Goal: Task Accomplishment & Management: Use online tool/utility

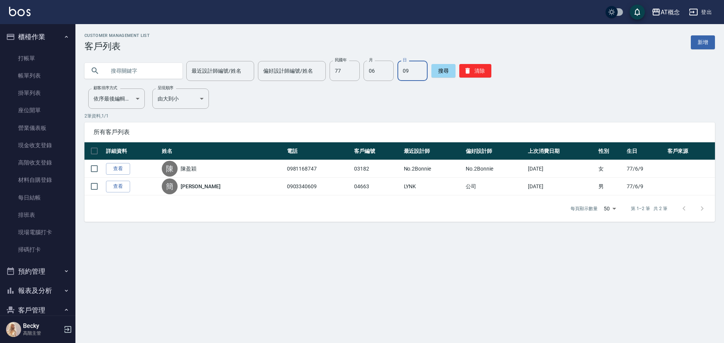
scroll to position [75, 0]
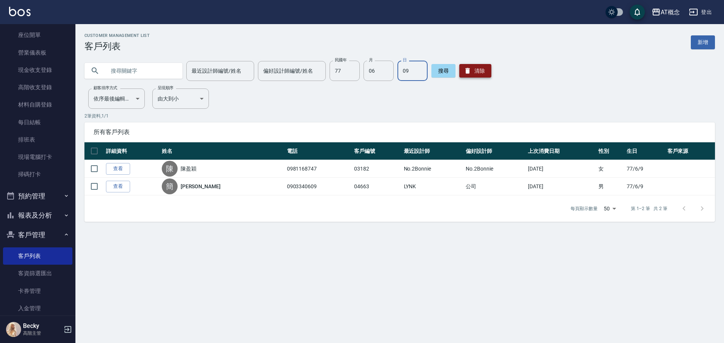
click at [472, 72] on button "清除" at bounding box center [475, 71] width 32 height 14
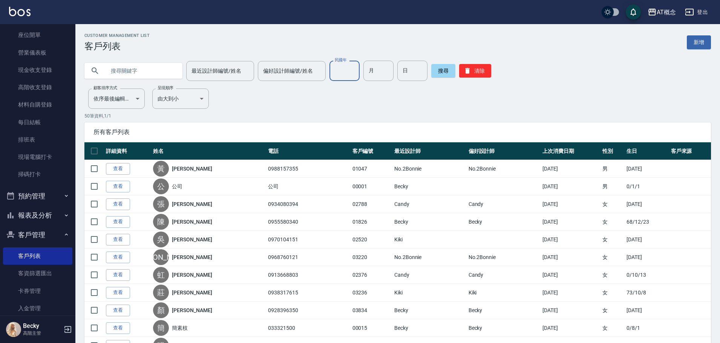
click at [351, 78] on input "民國年" at bounding box center [344, 71] width 30 height 20
type input "83"
type input "10"
type input "08"
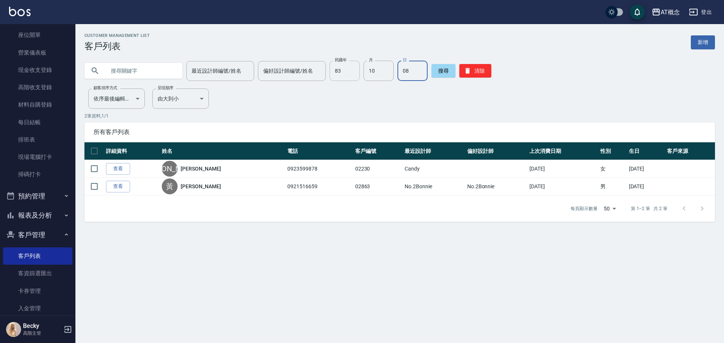
click at [346, 74] on input "83" at bounding box center [344, 71] width 30 height 20
type input "79"
type input "04"
type input "05"
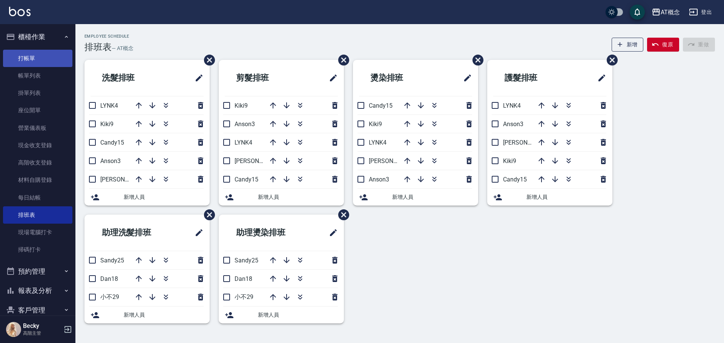
click at [42, 61] on link "打帳單" at bounding box center [37, 58] width 69 height 17
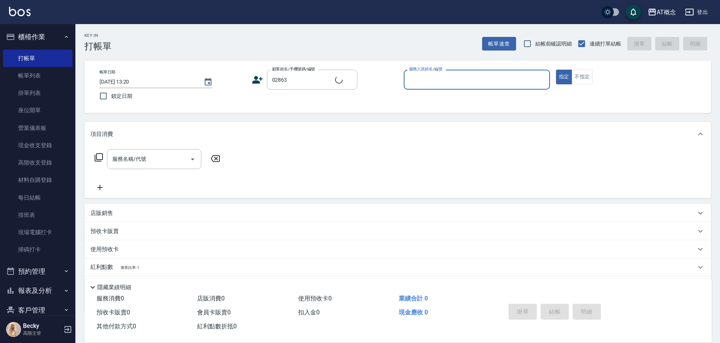
type input "[PERSON_NAME]/0921516659/02863"
type input "[PERSON_NAME]-2"
click at [556, 70] on button "指定" at bounding box center [564, 77] width 16 height 15
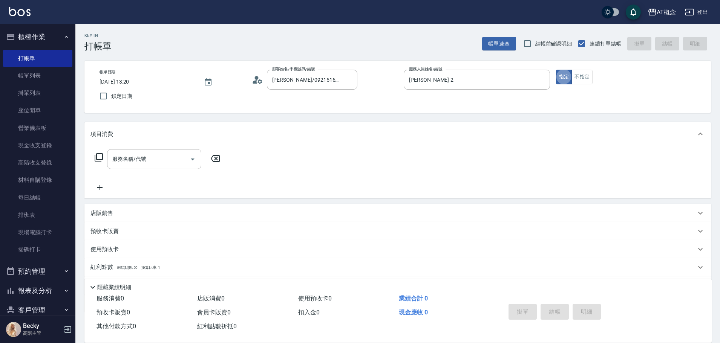
type button "true"
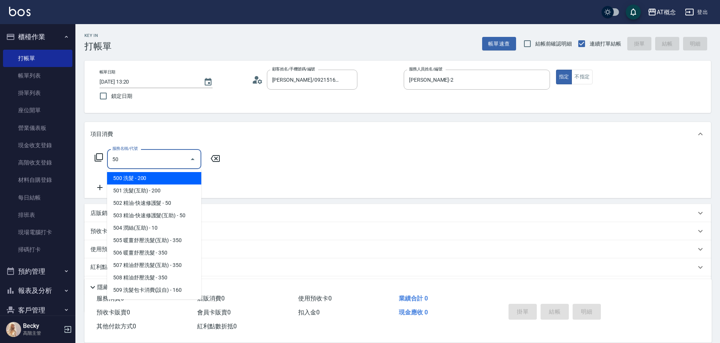
type input "501"
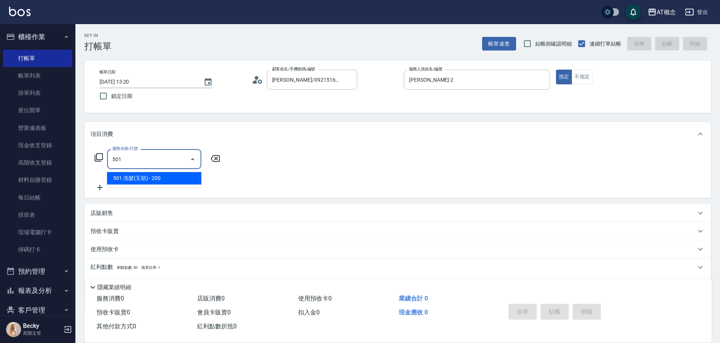
type input "20"
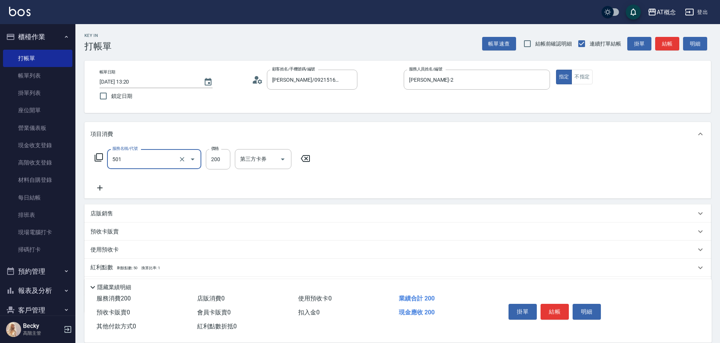
type input "501 洗髮(互助)(501)"
type input "0"
type input "25"
type input "20"
type input "250"
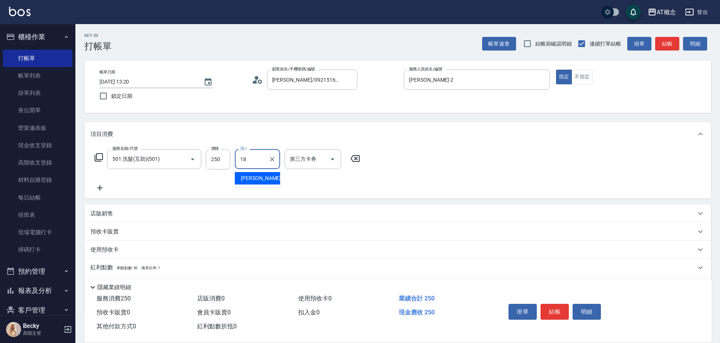
type input "[PERSON_NAME]-18"
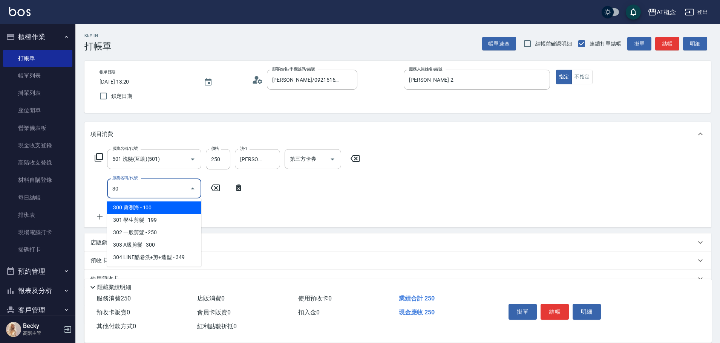
type input "303"
type input "50"
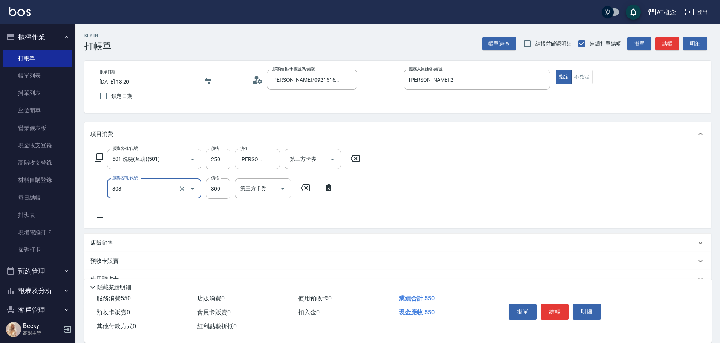
type input "303 A級剪髮(303)"
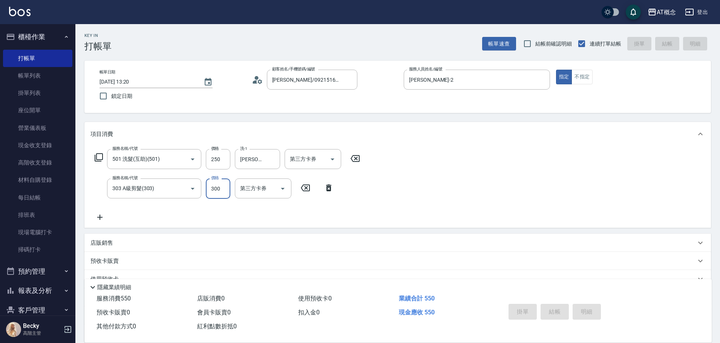
type input "0"
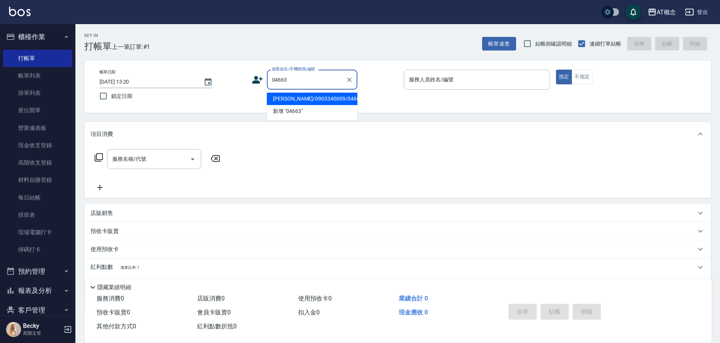
type input "[PERSON_NAME]/0903340609/04663"
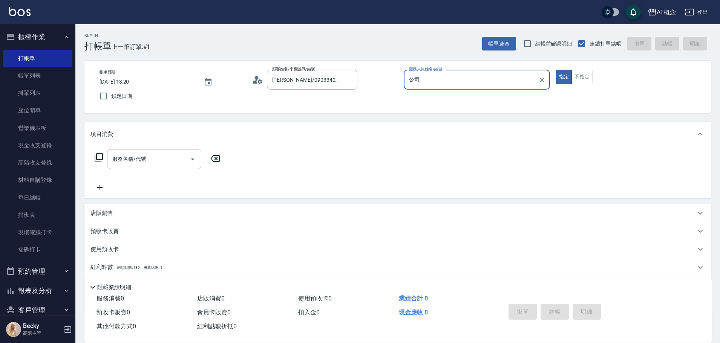
type input "公"
type input "LYNK-4"
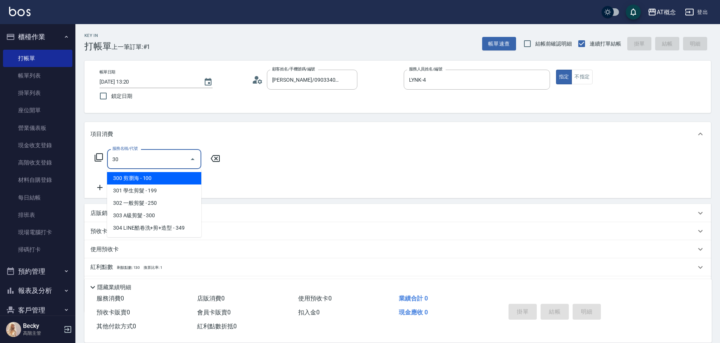
type input "303"
type input "30"
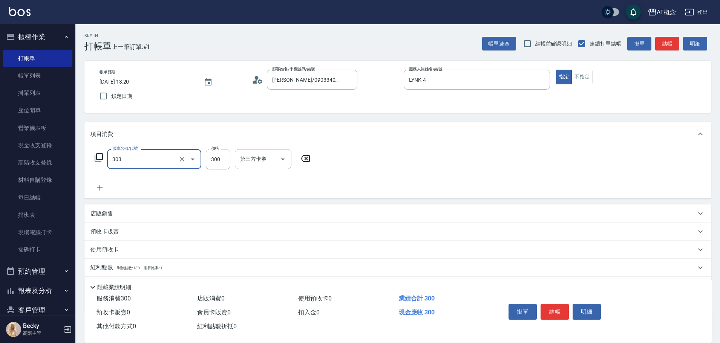
type input "303 A級剪髮(303)"
type input "0"
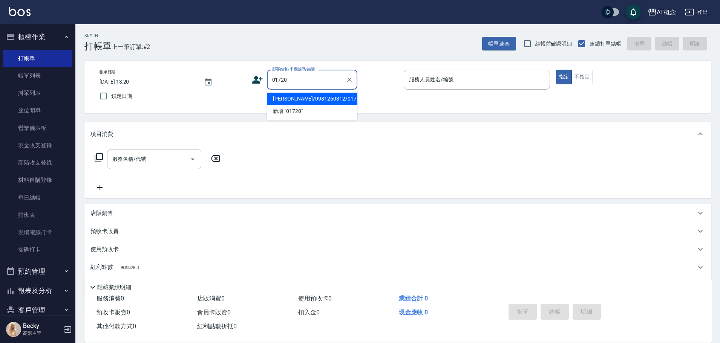
type input "[PERSON_NAME]/0981260312/01720"
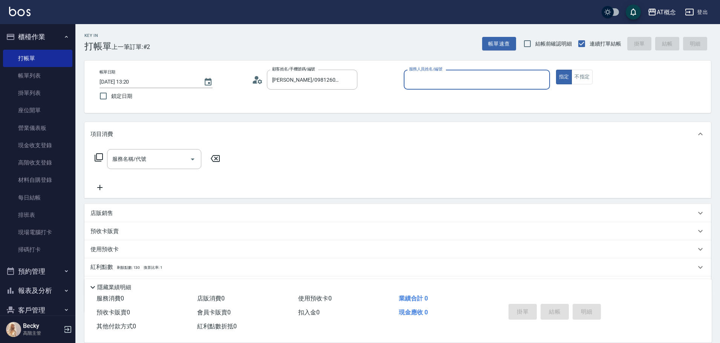
type input "[PERSON_NAME]-2"
click at [556, 70] on button "指定" at bounding box center [564, 77] width 16 height 15
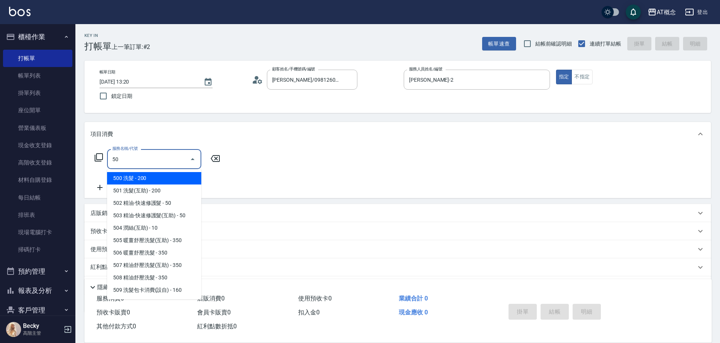
type input "501"
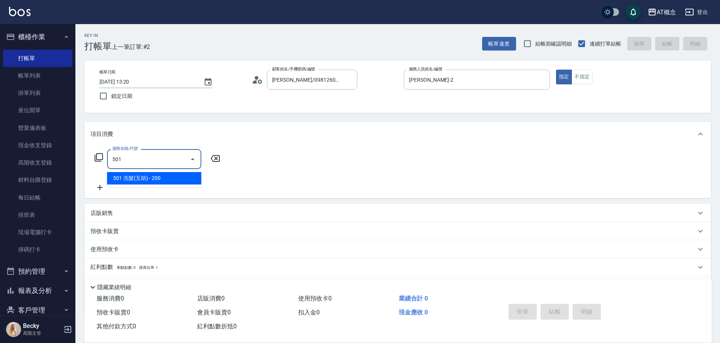
type input "20"
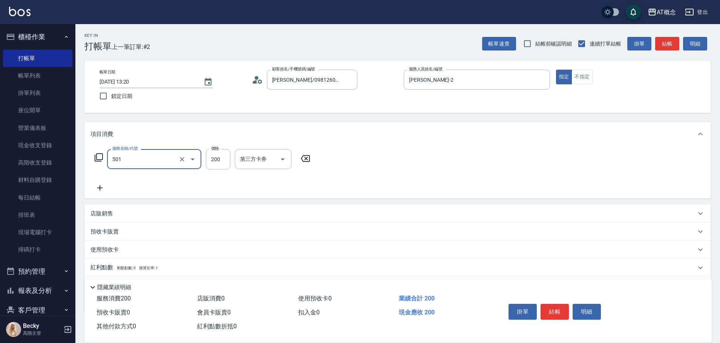
type input "501 洗髮(互助)(501)"
type input "0"
type input "25"
type input "20"
type input "250"
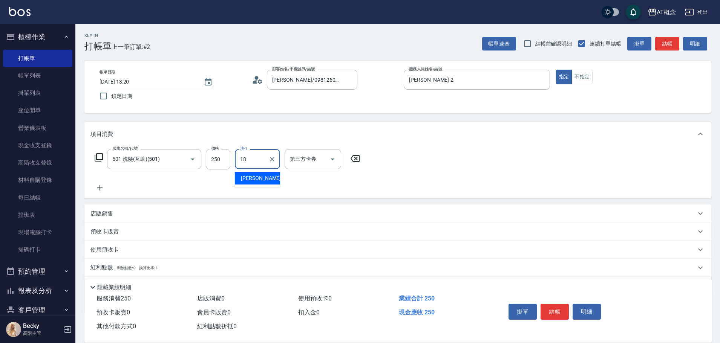
type input "[PERSON_NAME]-18"
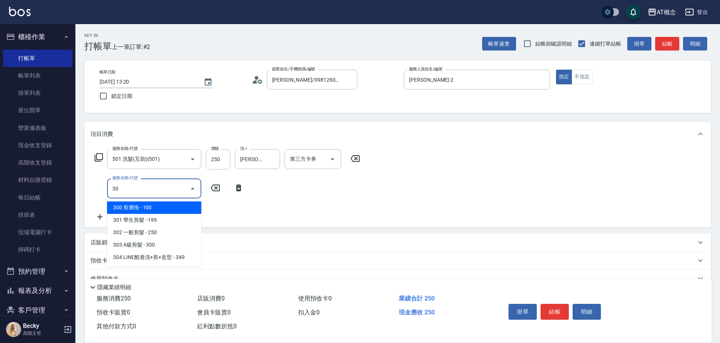
type input "303"
type input "50"
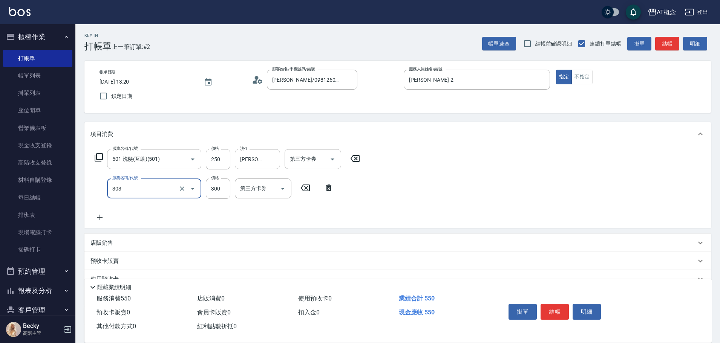
type input "303 A級剪髮(303)"
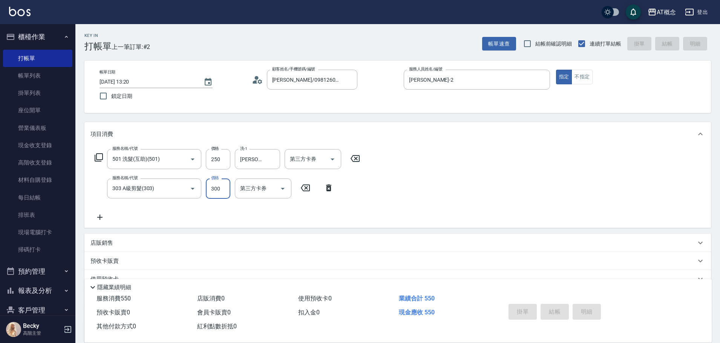
type input "[DATE] 13:21"
type input "0"
